Goal: Navigation & Orientation: Find specific page/section

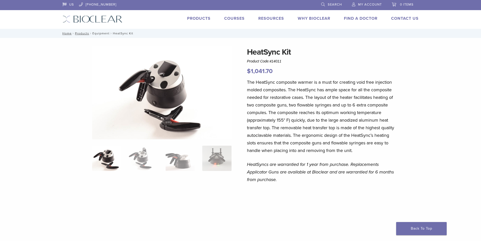
click at [105, 34] on link "Equipment" at bounding box center [100, 34] width 17 height 4
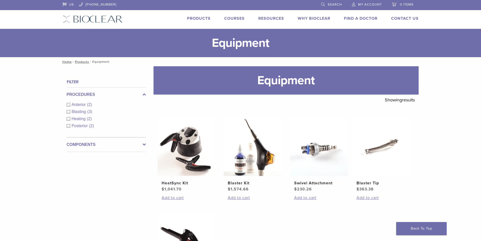
click at [104, 142] on label "Components" at bounding box center [106, 144] width 79 height 6
click at [200, 17] on link "Products" at bounding box center [198, 18] width 23 height 5
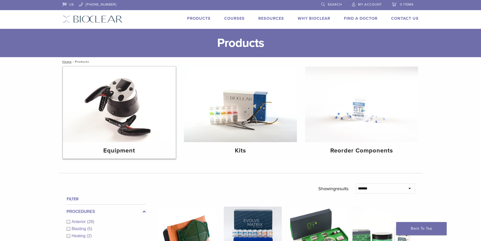
click at [112, 143] on div "Equipment" at bounding box center [119, 150] width 113 height 16
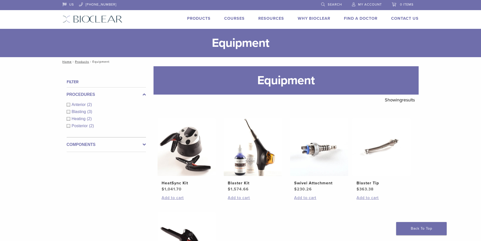
click at [199, 15] on li "Products" at bounding box center [198, 18] width 23 height 6
click at [199, 17] on link "Products" at bounding box center [198, 18] width 23 height 5
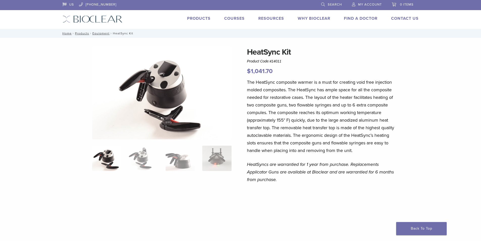
click at [196, 18] on link "Products" at bounding box center [198, 18] width 23 height 5
